Goal: Information Seeking & Learning: Learn about a topic

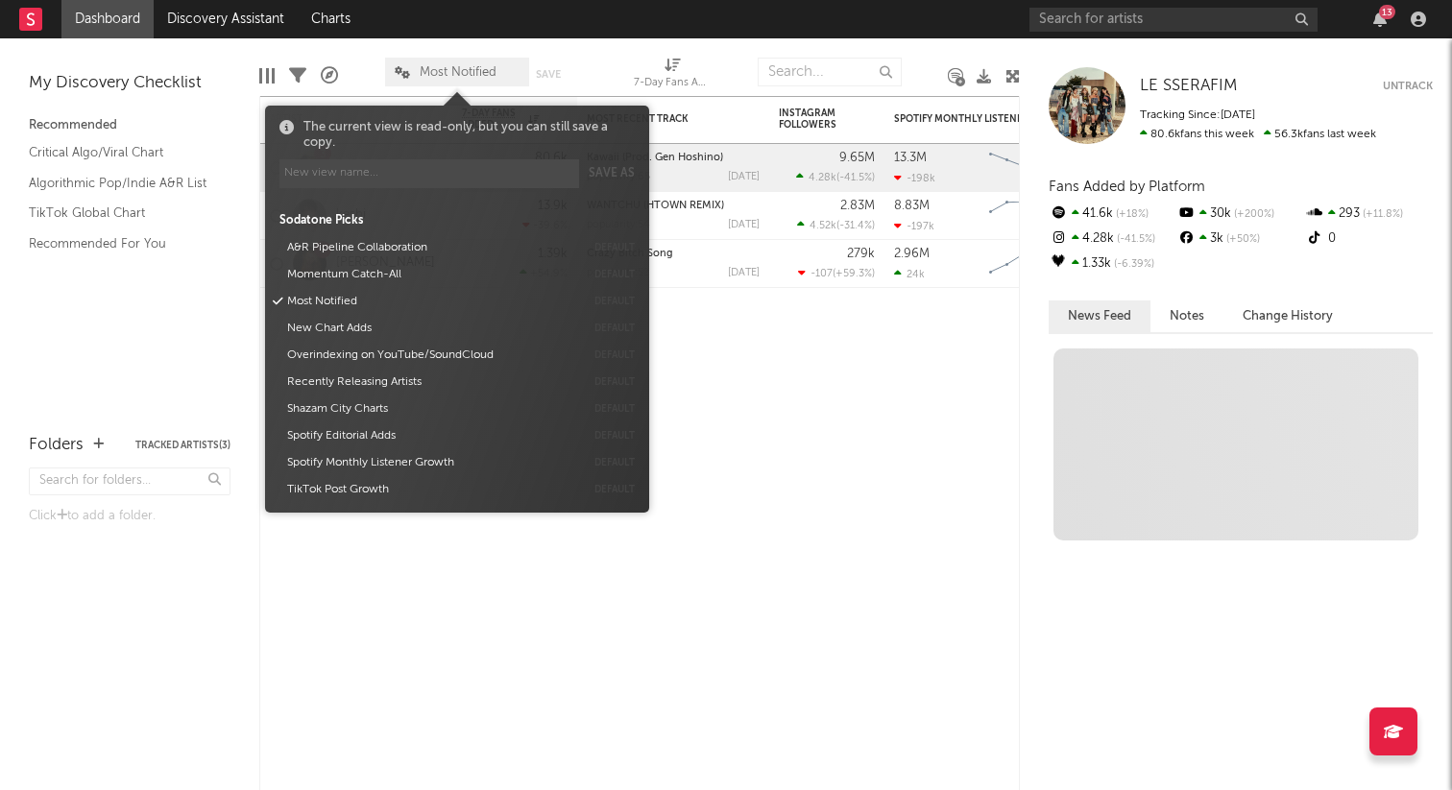
click at [446, 78] on span "Most Notified" at bounding box center [458, 72] width 77 height 12
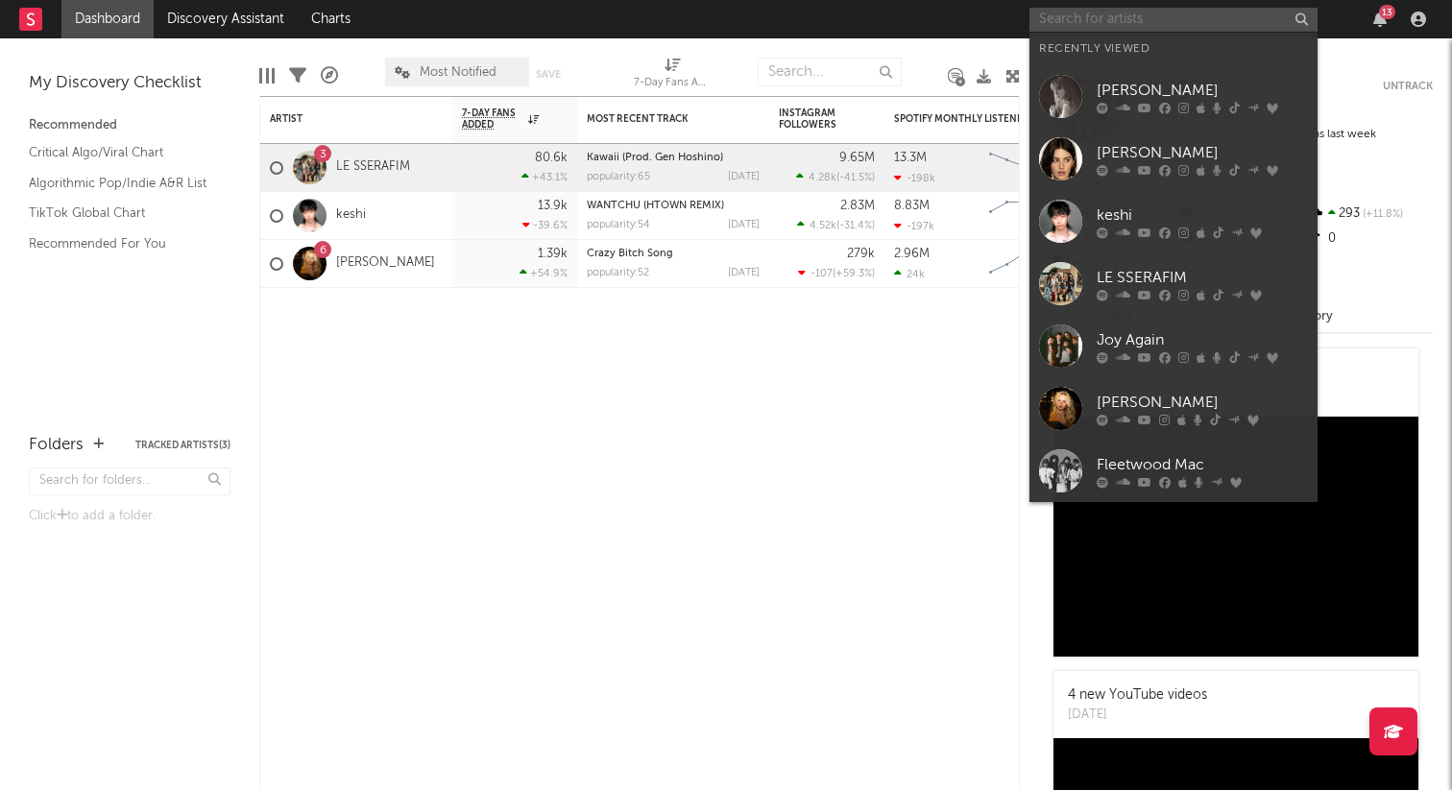
click at [1093, 11] on input "text" at bounding box center [1173, 20] width 288 height 24
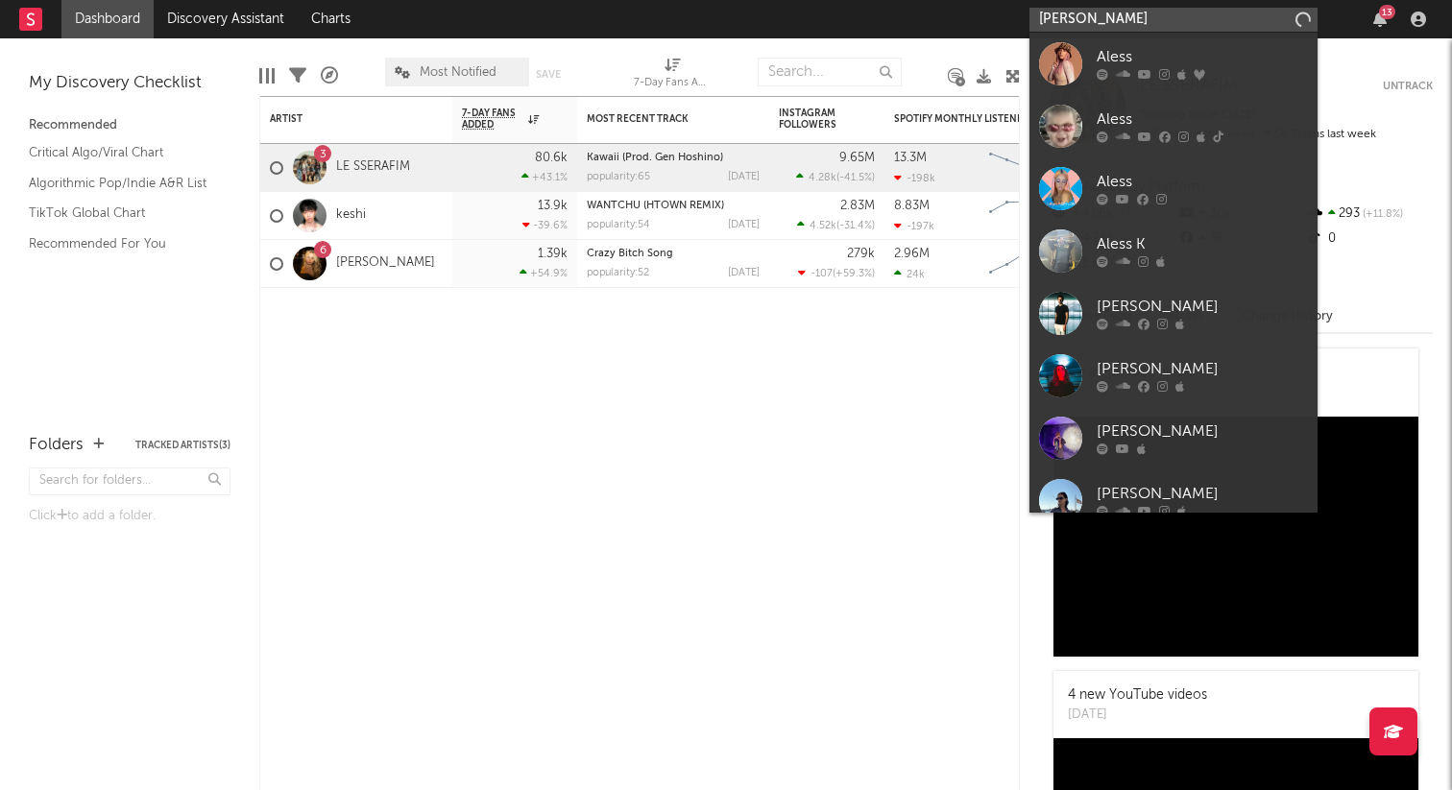
type input "[PERSON_NAME]"
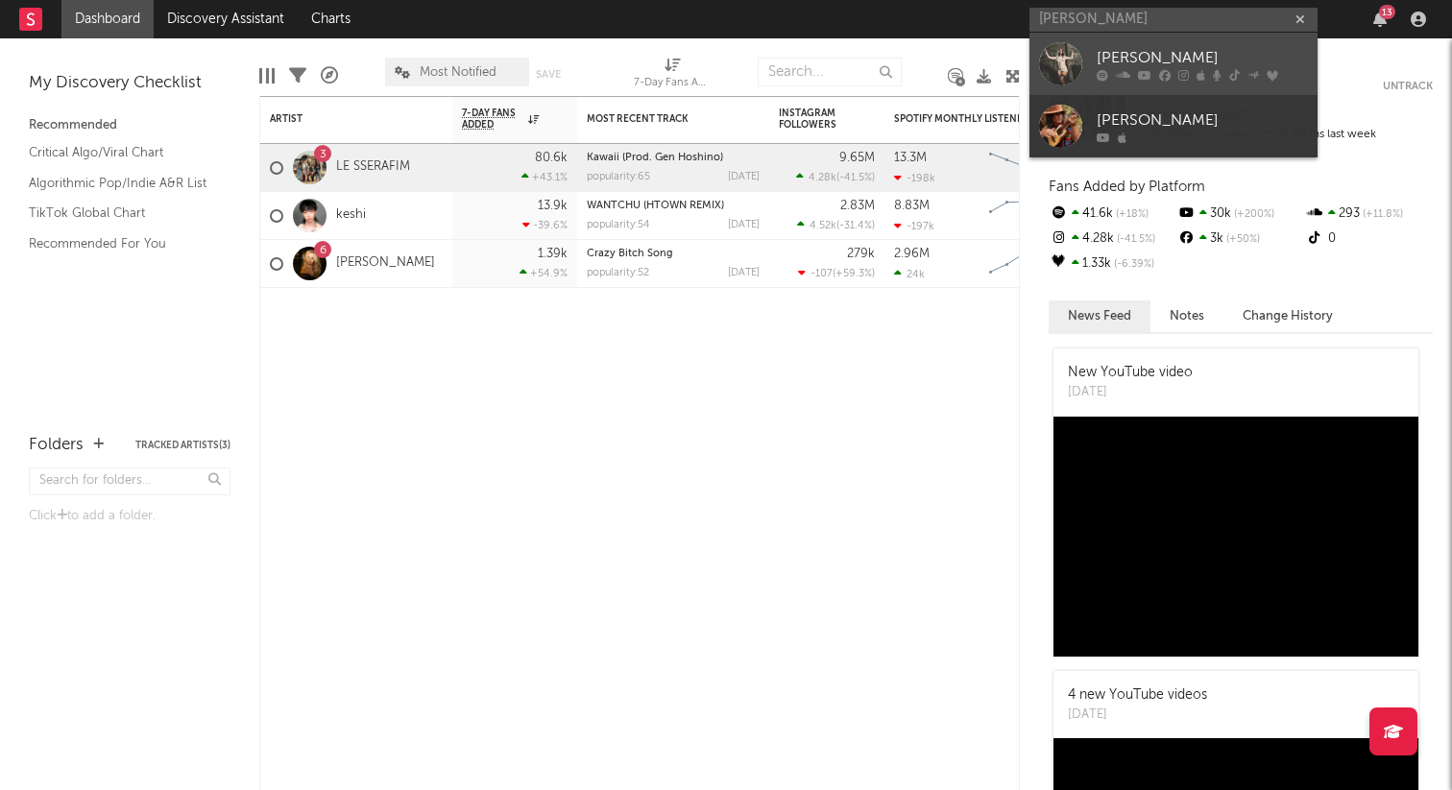
click at [1148, 56] on div "[PERSON_NAME]" at bounding box center [1201, 57] width 211 height 23
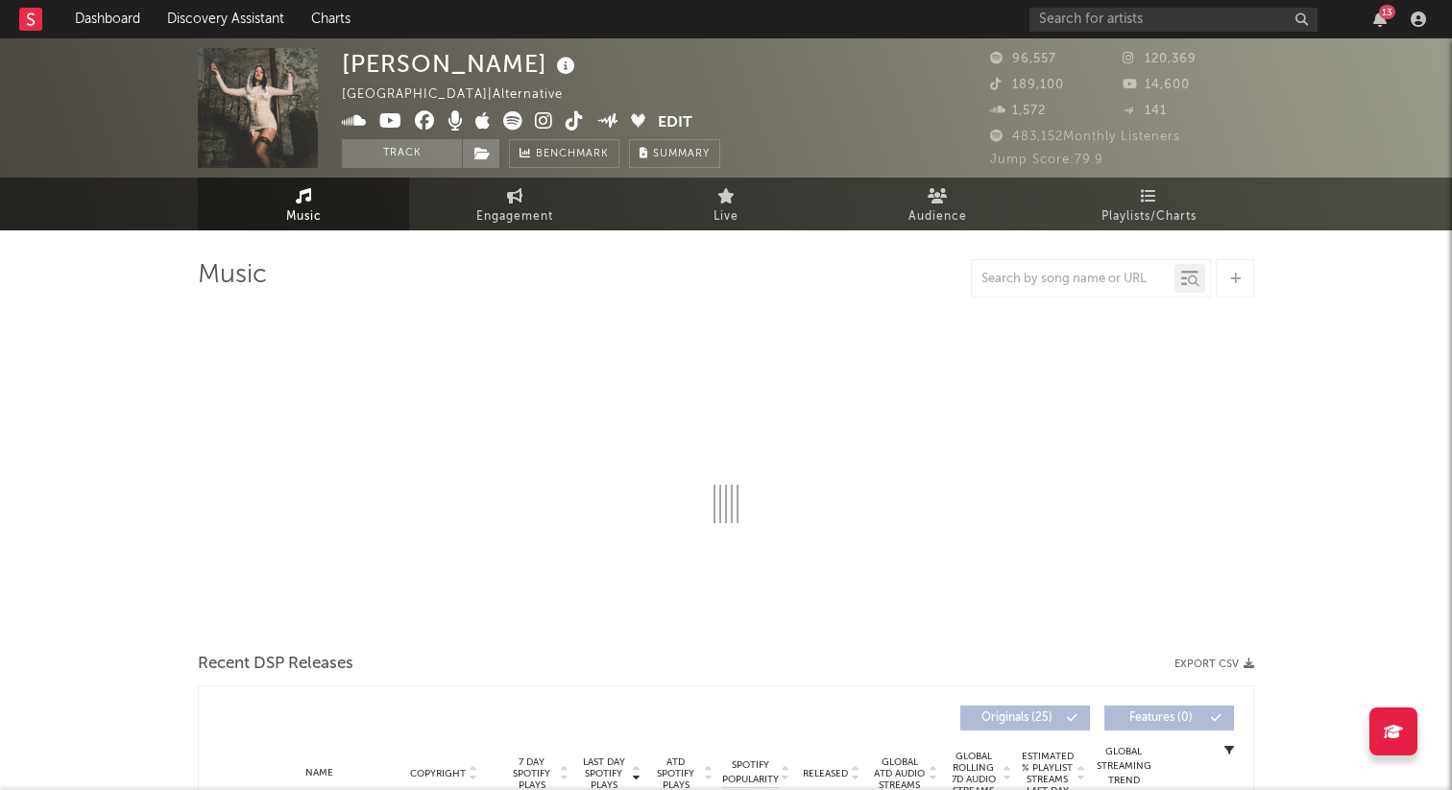
select select "6m"
